Goal: Transaction & Acquisition: Purchase product/service

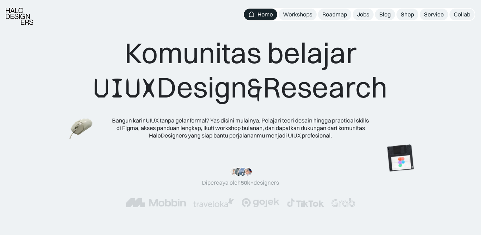
scroll to position [179, 0]
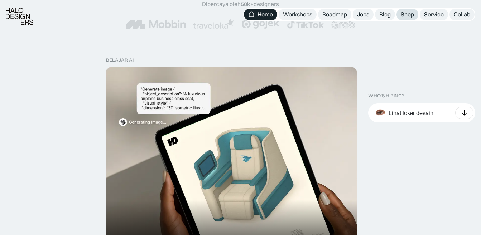
click at [404, 17] on div "Shop" at bounding box center [406, 15] width 13 height 8
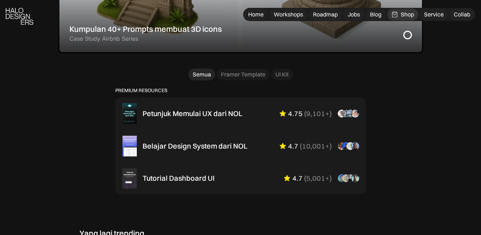
scroll to position [501, 0]
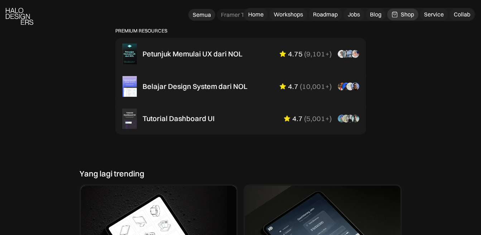
click at [277, 19] on div "UI Kit" at bounding box center [281, 15] width 13 height 8
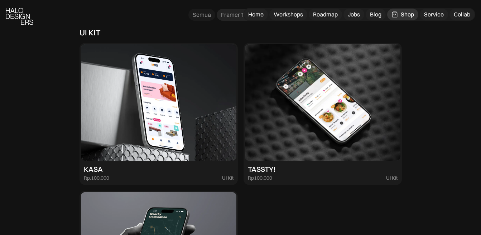
click at [246, 19] on div "Framer Template" at bounding box center [243, 15] width 44 height 8
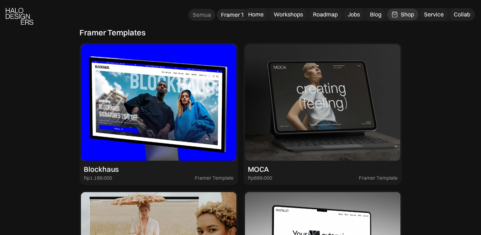
click at [200, 19] on div "Semua" at bounding box center [201, 15] width 18 height 8
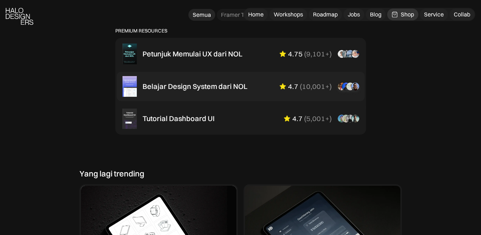
click at [263, 91] on div "Belajar Design System dari NOL 4.7 ( 10,001+ ) “Aku suka interactive tutorial g…" at bounding box center [250, 86] width 216 height 9
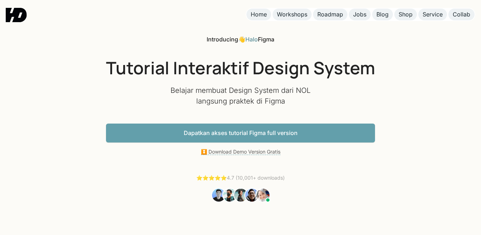
click at [282, 130] on link "Dapatkan akses tutorial Figma full version" at bounding box center [240, 133] width 269 height 19
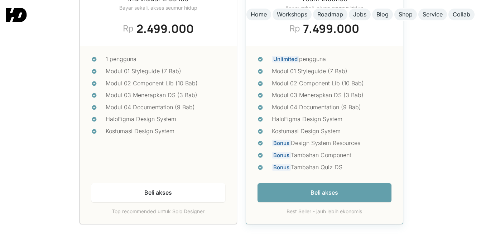
scroll to position [3040, 0]
